Goal: Entertainment & Leisure: Browse casually

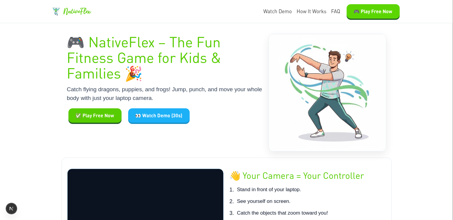
click at [377, 15] on button "🎮 Play Free Now" at bounding box center [373, 11] width 53 height 14
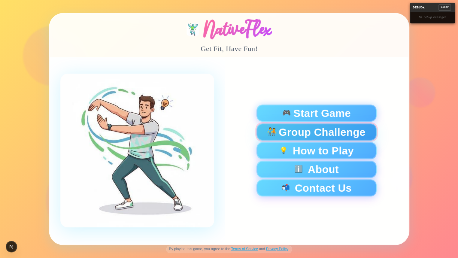
click at [324, 133] on span "Group Challenge" at bounding box center [322, 132] width 87 height 11
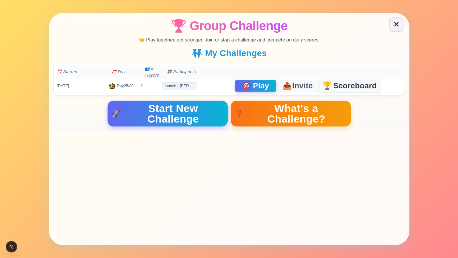
click at [343, 82] on span "Scoreboard" at bounding box center [355, 86] width 44 height 8
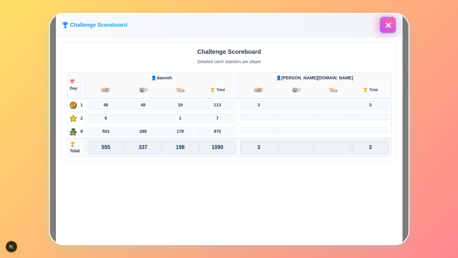
click at [388, 26] on button "✕" at bounding box center [388, 25] width 17 height 17
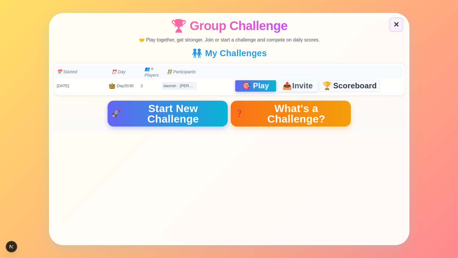
click at [308, 82] on span "Invite" at bounding box center [302, 85] width 20 height 8
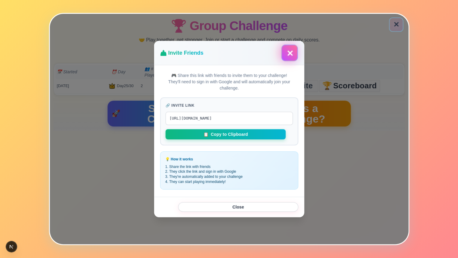
click at [288, 49] on button "✕" at bounding box center [289, 53] width 17 height 17
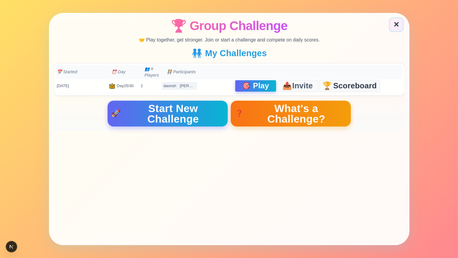
click at [195, 110] on span "Start New Challenge" at bounding box center [173, 113] width 101 height 21
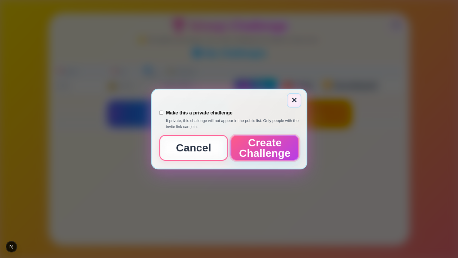
click at [250, 149] on button "Create Challenge" at bounding box center [264, 148] width 69 height 26
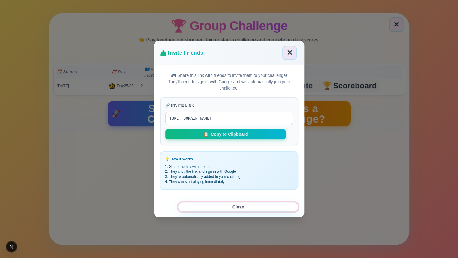
click at [240, 209] on button "Close" at bounding box center [238, 207] width 120 height 10
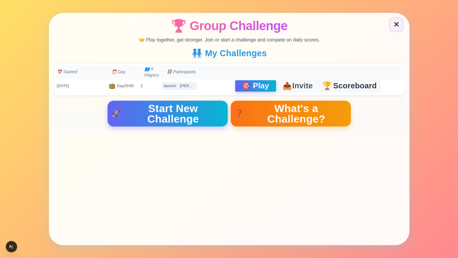
click at [341, 115] on span "What's a Challenge?" at bounding box center [296, 113] width 101 height 21
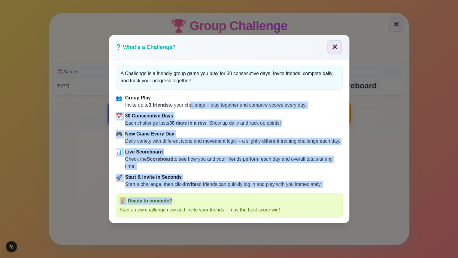
drag, startPoint x: 195, startPoint y: 96, endPoint x: 214, endPoint y: 198, distance: 104.0
click at [214, 198] on div "A Challenge is a friendly group game you play for 30 consecutive days. Invite f…" at bounding box center [229, 141] width 240 height 163
click at [241, 182] on div "Start a challenge, then click Invite so friends can quickly log in and play wit…" at bounding box center [223, 184] width 197 height 7
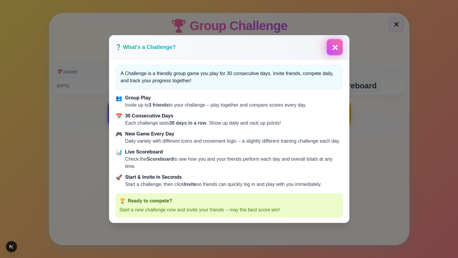
click at [334, 43] on button "✕" at bounding box center [335, 47] width 14 height 14
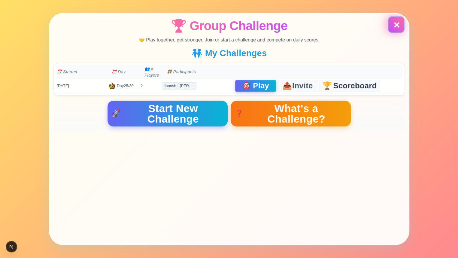
click at [400, 28] on button "✕" at bounding box center [396, 24] width 14 height 14
